Goal: Information Seeking & Learning: Learn about a topic

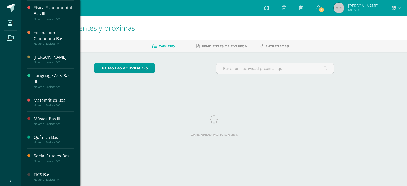
scroll to position [171, 0]
click at [43, 135] on div "Química Bas III" at bounding box center [54, 138] width 40 height 6
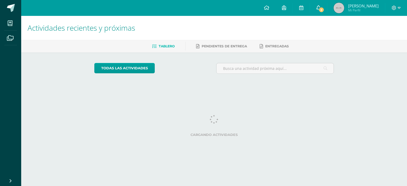
click at [316, 7] on icon at bounding box center [318, 7] width 4 height 5
click at [176, 89] on html "Mis cursos Archivos Cerrar panel Artes Plásticas Bas III Noveno Básicos "A" Bio…" at bounding box center [203, 44] width 407 height 89
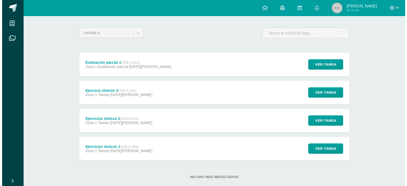
scroll to position [38, 0]
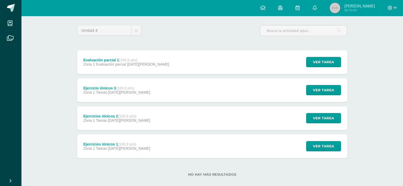
click at [149, 85] on div "Ejercicio iónicos 3 (100.0 pts) Zona 1 Tareas 29 de Agosto Ver tarea Ejercicio …" at bounding box center [212, 90] width 270 height 24
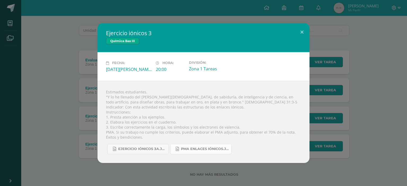
click at [185, 150] on span "PMA enlaces iónicos.jpg" at bounding box center [205, 149] width 48 height 4
click at [154, 152] on link "Ejercicio iónicos 3a.jpg" at bounding box center [137, 149] width 61 height 10
click at [299, 31] on button at bounding box center [301, 32] width 15 height 18
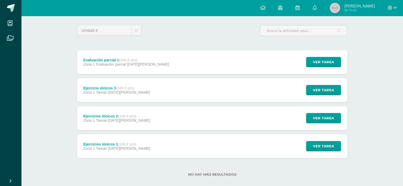
click at [177, 118] on div "Ejercicios iónicos 2 (100.0 pts) Zona 1 Tareas 22 de Agosto Ver tarea Ejercicio…" at bounding box center [212, 118] width 270 height 24
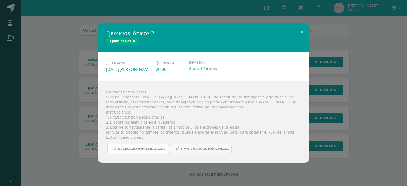
click at [157, 149] on span "Ejercicio iónicos 2a.jpg" at bounding box center [142, 149] width 48 height 4
drag, startPoint x: 66, startPoint y: 54, endPoint x: 84, endPoint y: 56, distance: 18.4
click at [84, 56] on div "Ejercicios iónicos 2 Química Bas III Fecha: Viernes 22 de Agosto Hora: 20:00 Di…" at bounding box center [203, 93] width 403 height 140
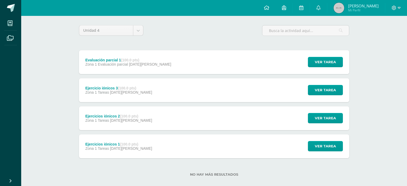
click at [84, 56] on div "Ejercicios iónicos 2 Química Bas III Fecha: Viernes 22 de Agosto Hora: 20:00 Di…" at bounding box center [203, 93] width 403 height 140
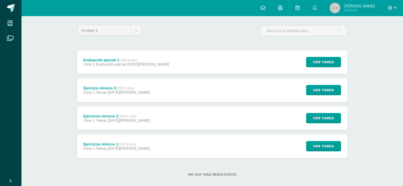
click at [84, 56] on div "Evaluación parcial 1 (100.0 pts) Zona 1 Evaluación parcial 29 de Agosto" at bounding box center [126, 62] width 99 height 24
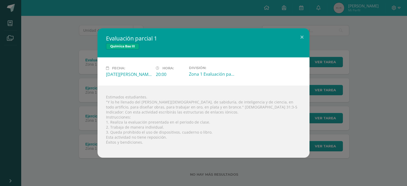
click at [78, 54] on div "Evaluación parcial 1 Química Bas III Fecha: Viernes 29 de Agosto Hora: 20:00 Di…" at bounding box center [203, 93] width 403 height 130
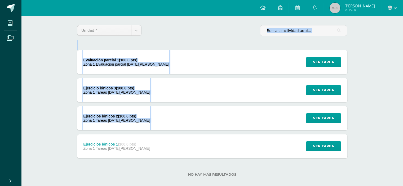
drag, startPoint x: 78, startPoint y: 54, endPoint x: 109, endPoint y: 131, distance: 82.2
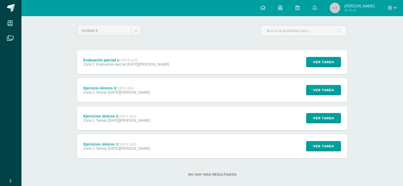
click at [105, 147] on span "Zona 1 Tareas" at bounding box center [95, 148] width 24 height 4
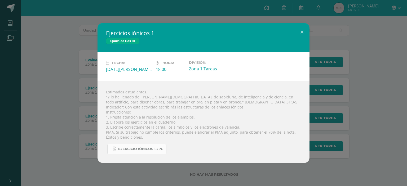
click at [119, 147] on span "ejercicio iónicos 1.jpg" at bounding box center [140, 149] width 45 height 4
